Goal: Task Accomplishment & Management: Use online tool/utility

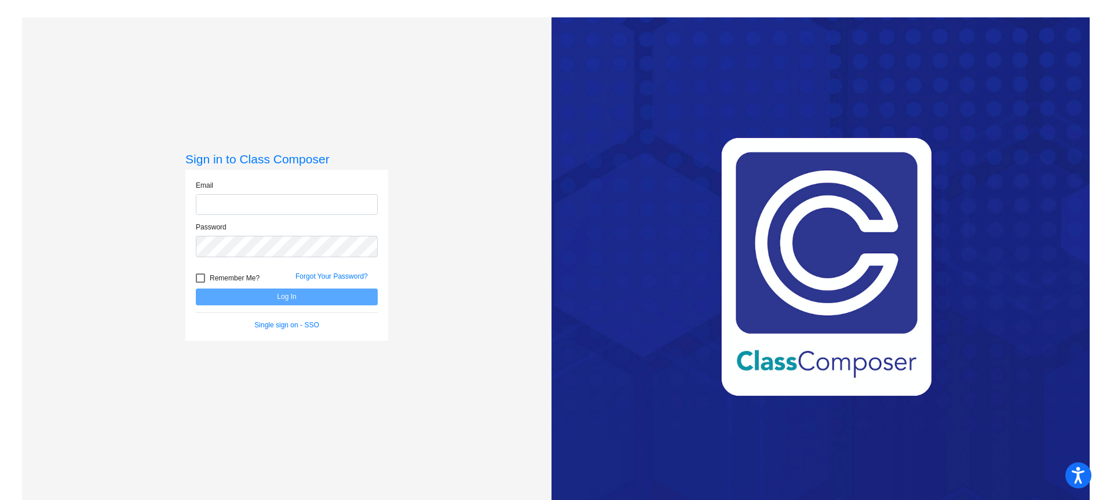
type input "[EMAIL_ADDRESS][DOMAIN_NAME]"
click at [280, 302] on button "Log In" at bounding box center [287, 296] width 182 height 17
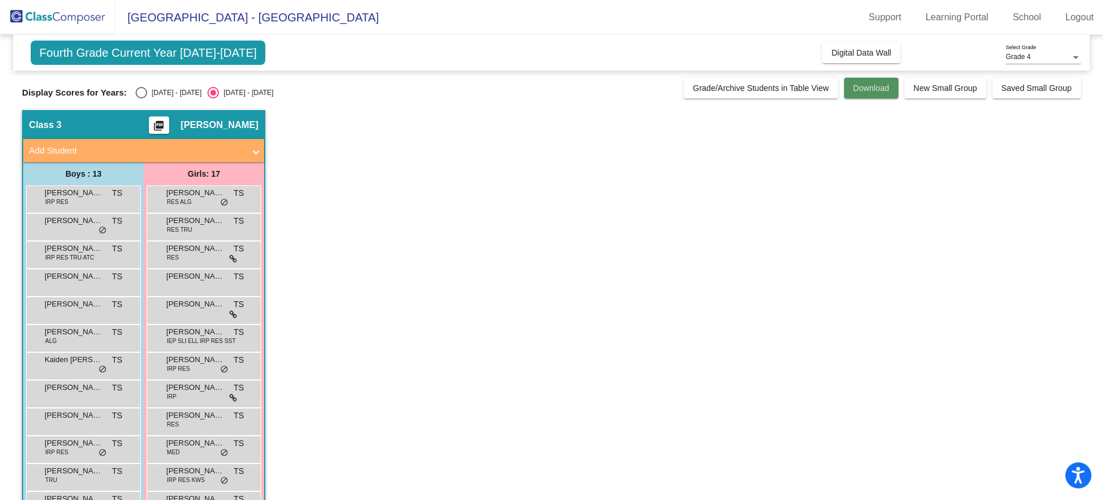
click at [861, 88] on span "Download" at bounding box center [871, 87] width 36 height 9
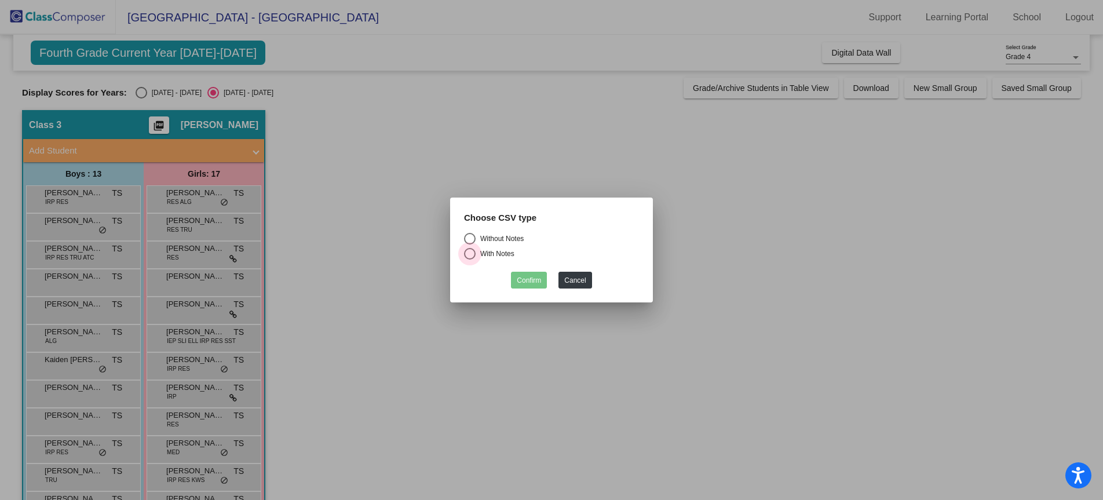
click at [470, 254] on div "Select an option" at bounding box center [470, 254] width 12 height 12
click at [470, 259] on input "With Notes" at bounding box center [469, 259] width 1 height 1
radio input "true"
click at [477, 252] on div "With Notes" at bounding box center [494, 253] width 39 height 10
click at [470, 259] on input "With Notes" at bounding box center [469, 259] width 1 height 1
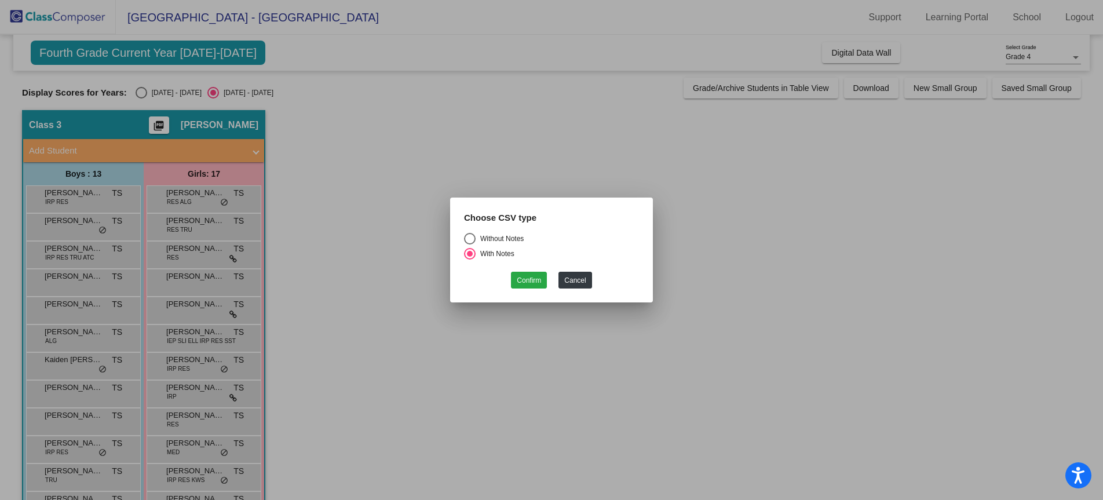
click at [468, 237] on div "Select an option" at bounding box center [470, 239] width 12 height 12
click at [469, 244] on input "Without Notes" at bounding box center [469, 244] width 1 height 1
radio input "true"
click at [531, 278] on button "Confirm" at bounding box center [529, 280] width 36 height 17
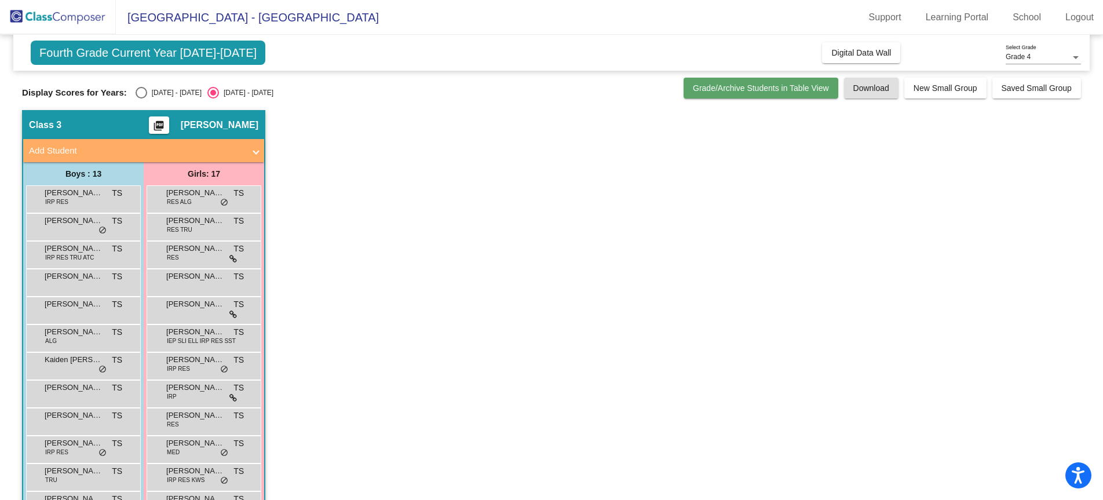
click at [718, 88] on span "Grade/Archive Students in Table View" at bounding box center [761, 87] width 136 height 9
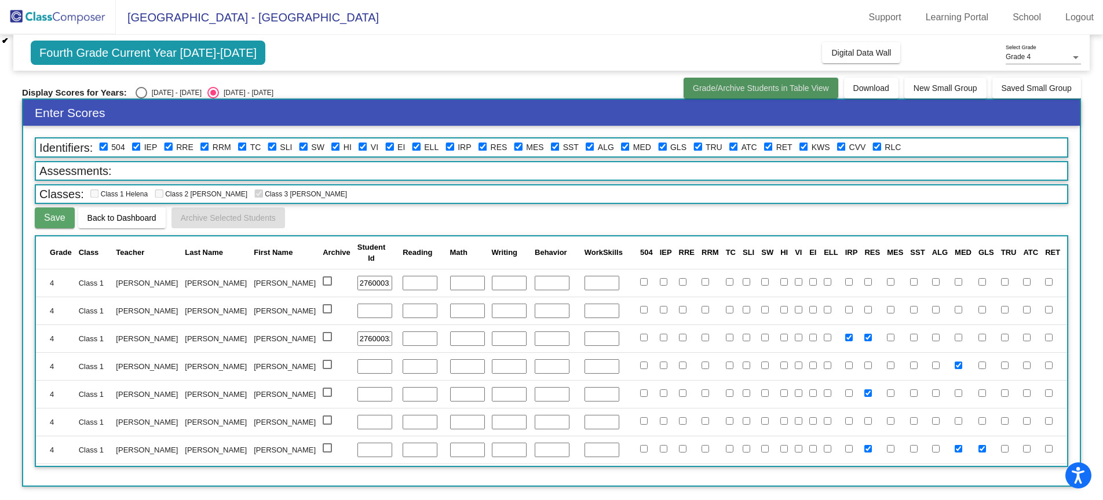
click at [764, 82] on button "Grade/Archive Students in Table View" at bounding box center [760, 88] width 155 height 21
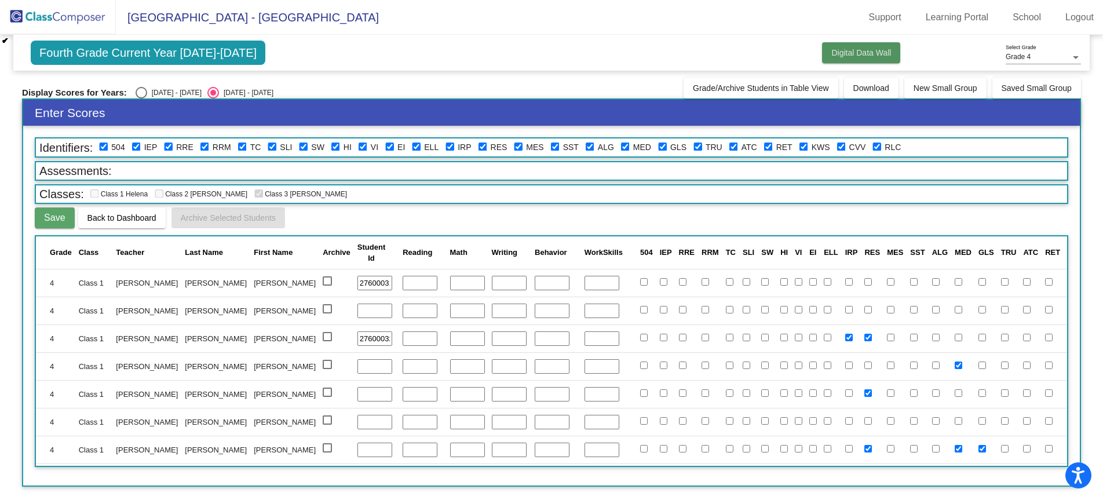
click at [869, 50] on span "Digital Data Wall" at bounding box center [861, 52] width 60 height 9
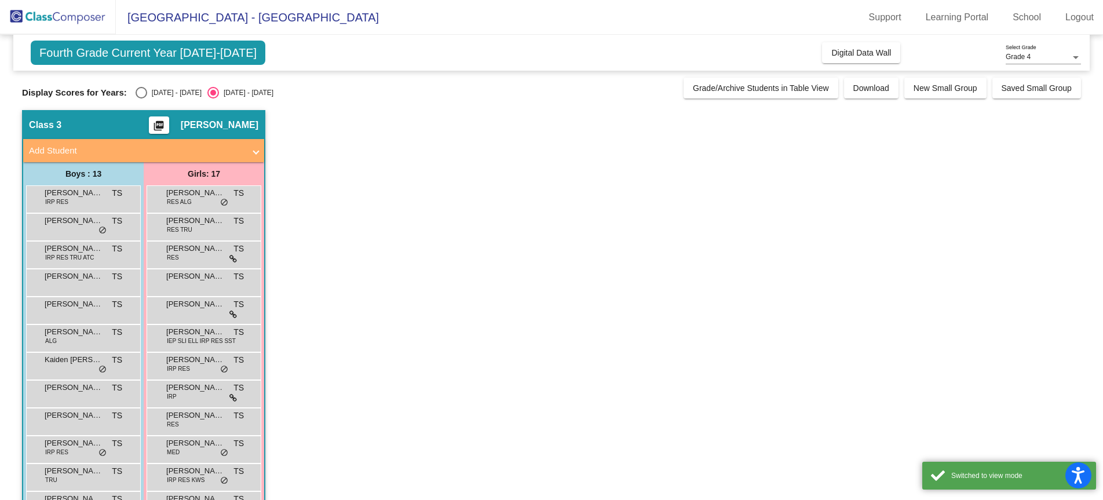
scroll to position [177, 0]
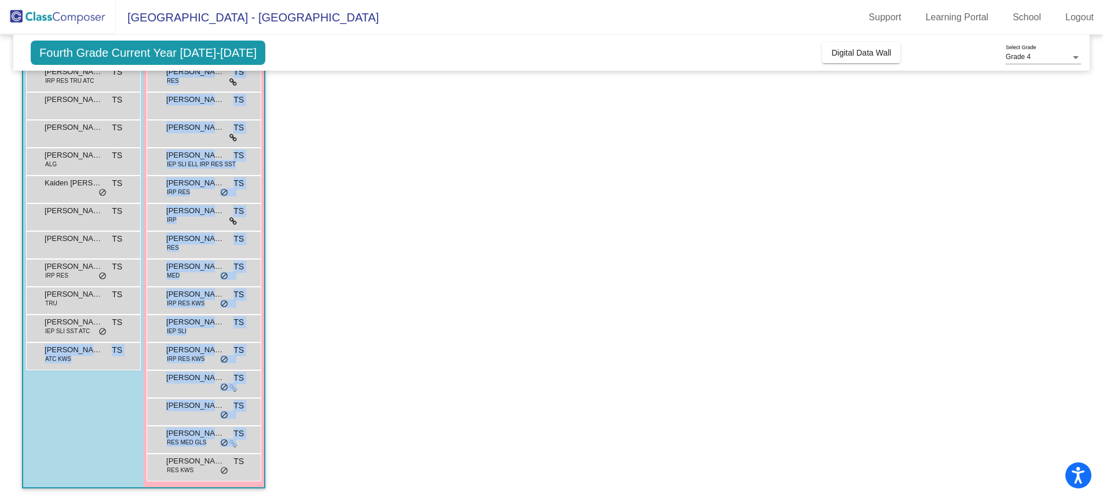
drag, startPoint x: 283, startPoint y: 474, endPoint x: 96, endPoint y: 378, distance: 210.6
click at [96, 378] on app-classroom "Class 3 picture_as_pdf [PERSON_NAME] Add Student First Name Last Name Student I…" at bounding box center [551, 216] width 1059 height 566
click at [319, 431] on app-classroom "Class 3 picture_as_pdf [PERSON_NAME] Add Student First Name Last Name Student I…" at bounding box center [551, 216] width 1059 height 566
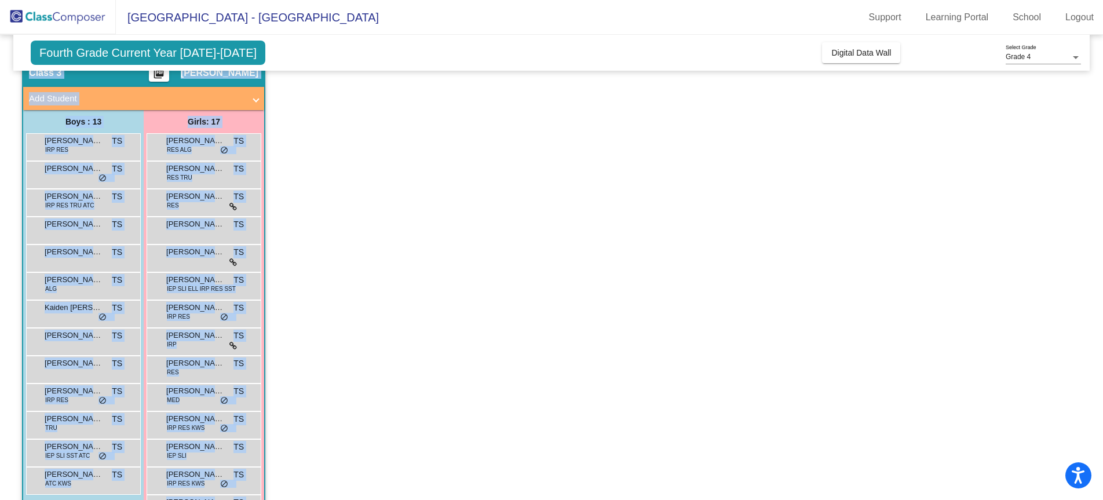
scroll to position [0, 0]
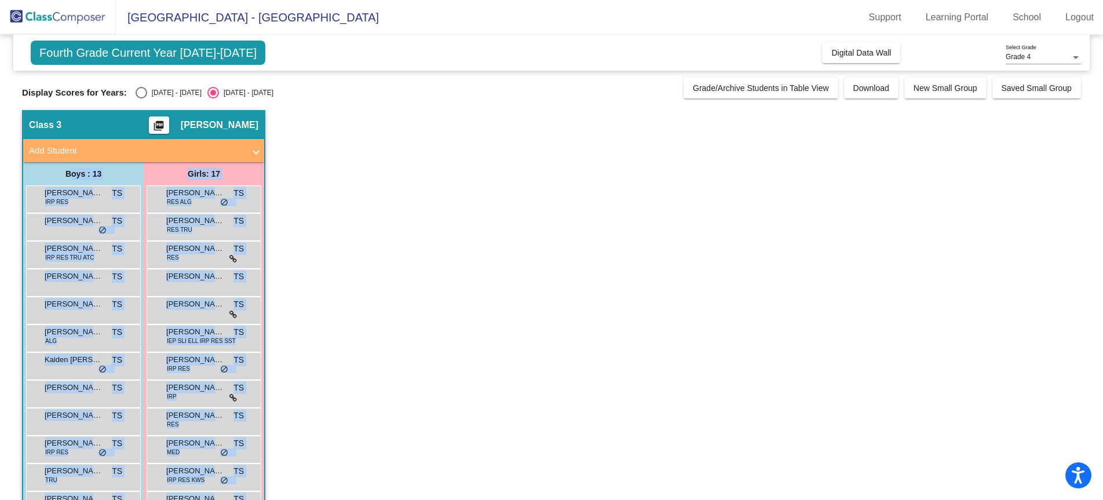
drag, startPoint x: 244, startPoint y: 486, endPoint x: 54, endPoint y: 176, distance: 363.7
click at [0, 0] on div "Boys : 13 [PERSON_NAME] IRP RES TS lock do_not_disturb_alt [PERSON_NAME] TS loc…" at bounding box center [0, 0] width 0 height 0
copy div "Boys : 13 [PERSON_NAME] IRP RES TS lock do_not_disturb_alt [PERSON_NAME] TS loc…"
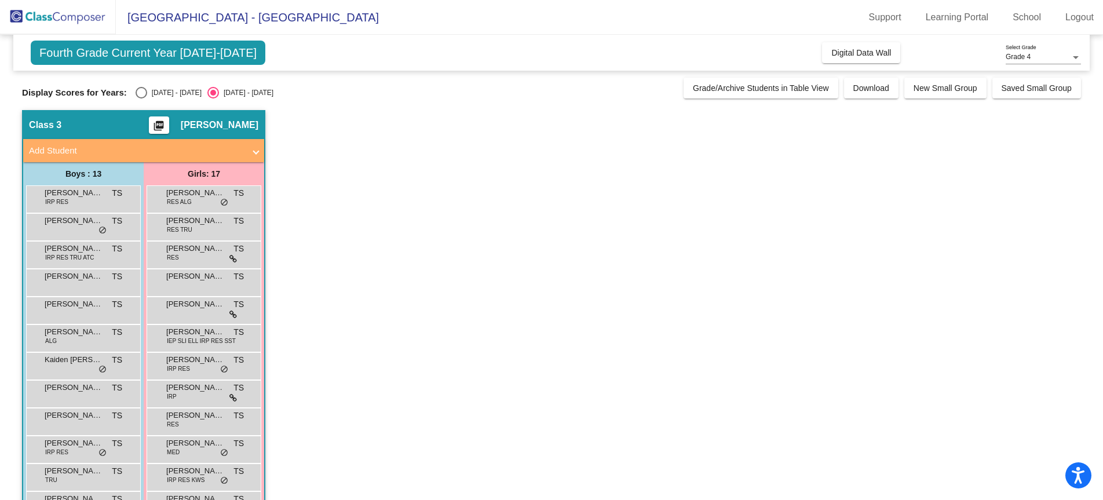
click at [509, 161] on app-classroom "Class 3 picture_as_pdf [PERSON_NAME] Add Student First Name Last Name Student I…" at bounding box center [551, 393] width 1059 height 566
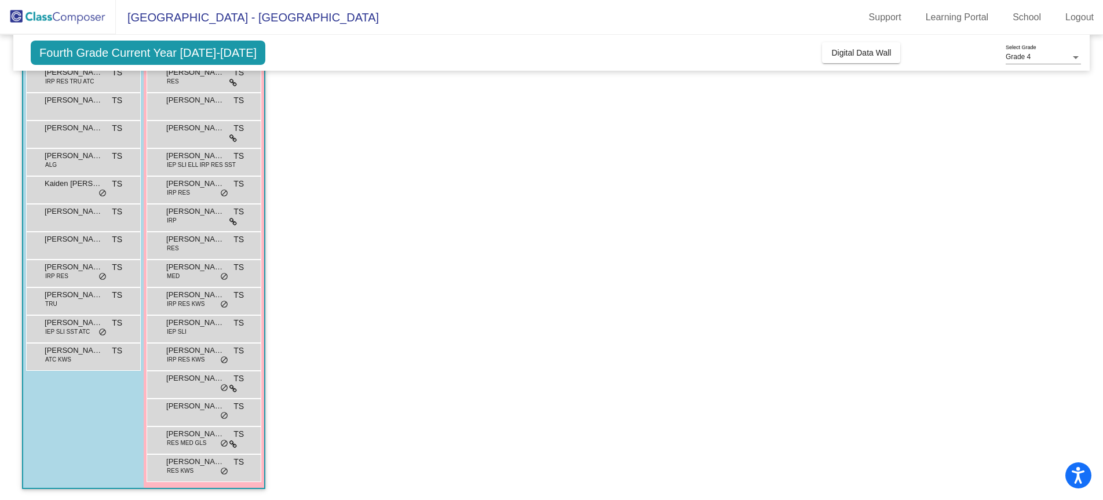
scroll to position [177, 0]
click at [535, 203] on app-classroom "Class 3 picture_as_pdf [PERSON_NAME] Add Student First Name Last Name Student I…" at bounding box center [551, 216] width 1059 height 566
